Goal: Check status

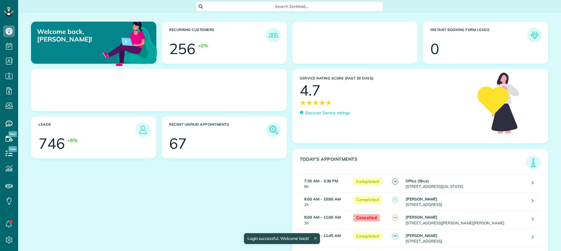
scroll to position [3, 3]
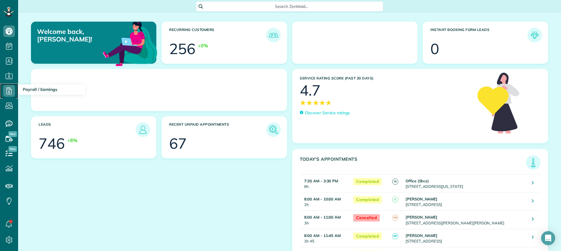
click at [11, 90] on icon at bounding box center [9, 91] width 12 height 12
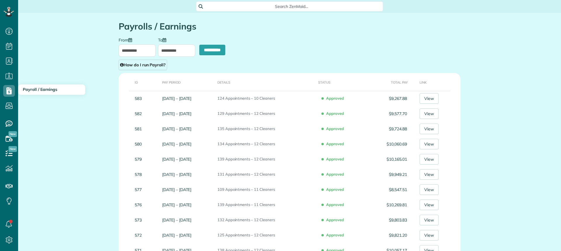
scroll to position [3, 3]
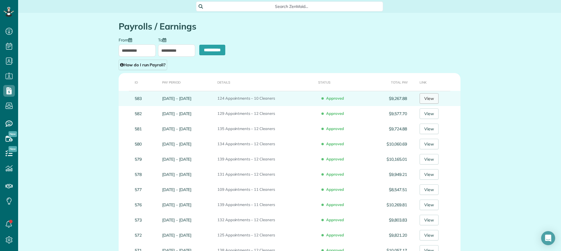
click at [428, 100] on link "View" at bounding box center [429, 98] width 19 height 11
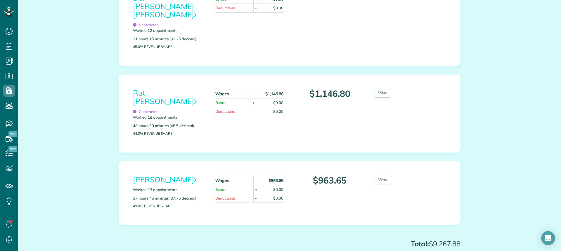
scroll to position [672, 0]
